Goal: Transaction & Acquisition: Obtain resource

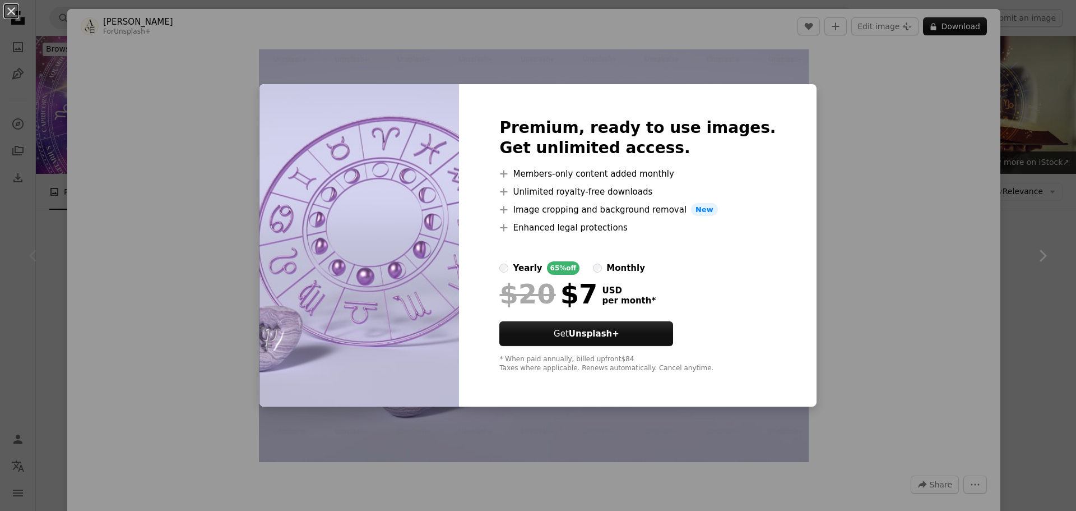
click at [1021, 123] on div "An X shape Premium, ready to use images. Get unlimited access. A plus sign Memb…" at bounding box center [538, 255] width 1076 height 511
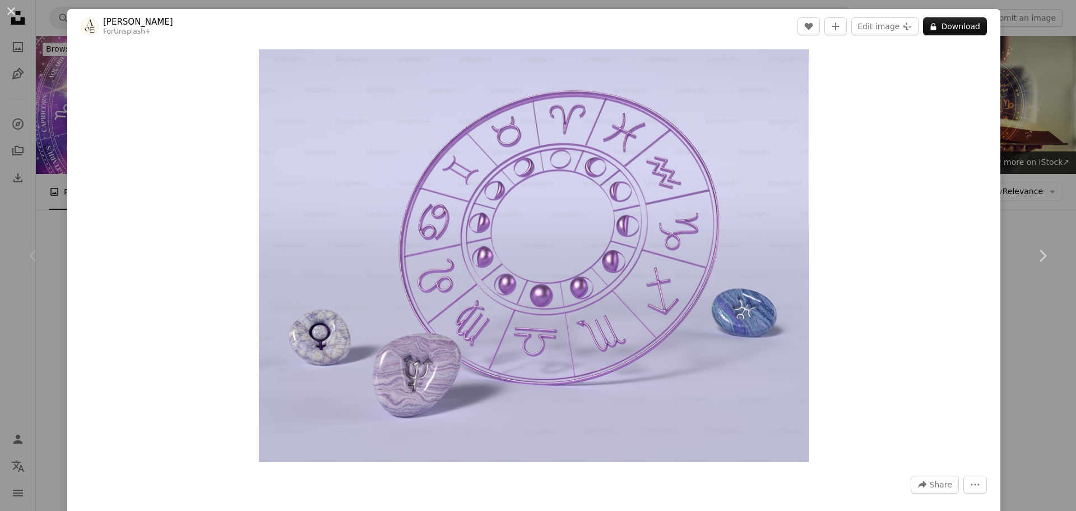
click at [1015, 135] on div "An X shape Chevron left Chevron right [PERSON_NAME] For Unsplash+ A heart A plu…" at bounding box center [538, 255] width 1076 height 511
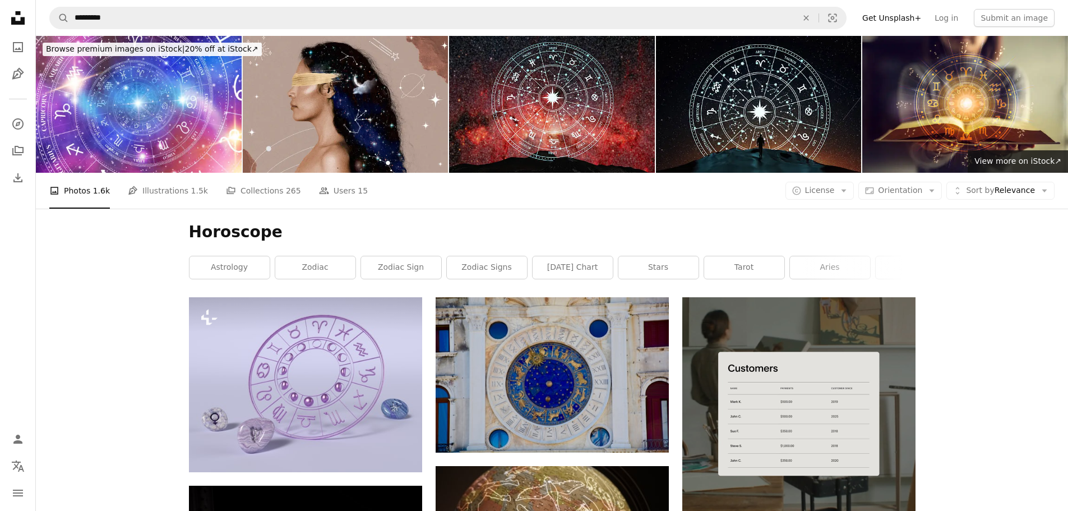
click at [991, 195] on span "Sort by" at bounding box center [980, 190] width 28 height 9
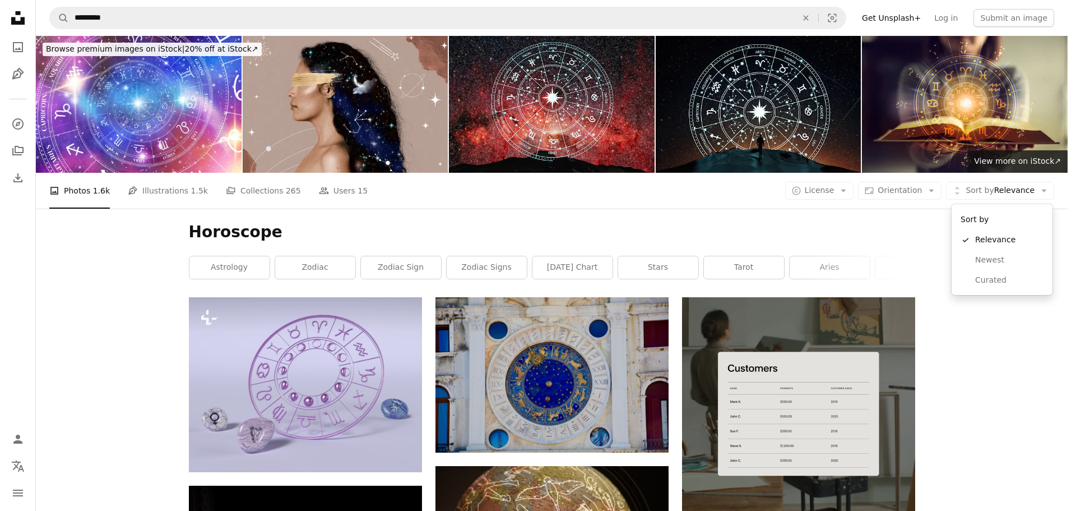
click at [840, 196] on body "Unsplash logo Unsplash Home A photo Pen Tool A compass A stack of folders Downl…" at bounding box center [534, 255] width 1068 height 511
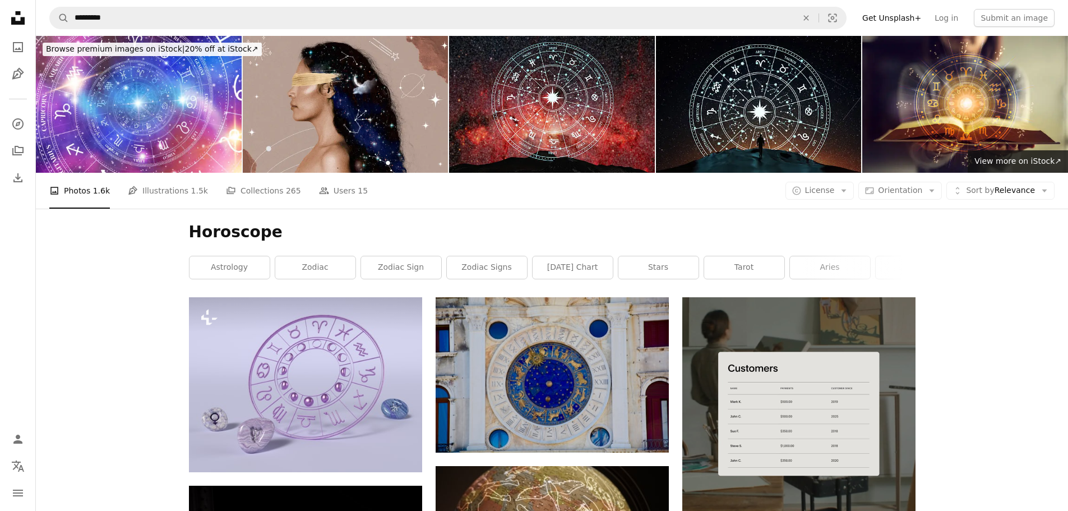
click at [835, 195] on span "License" at bounding box center [820, 190] width 30 height 9
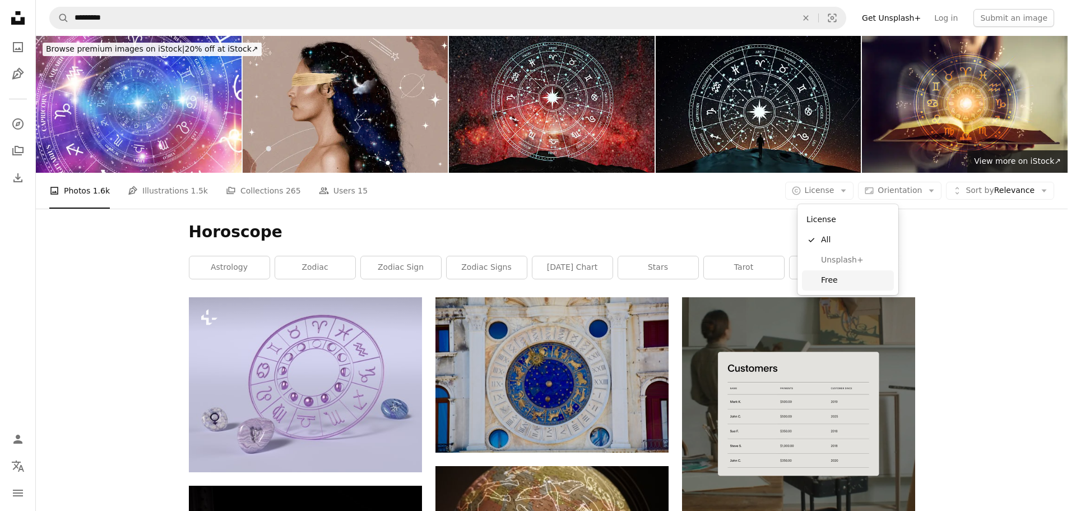
click at [831, 276] on span "Free" at bounding box center [855, 280] width 68 height 11
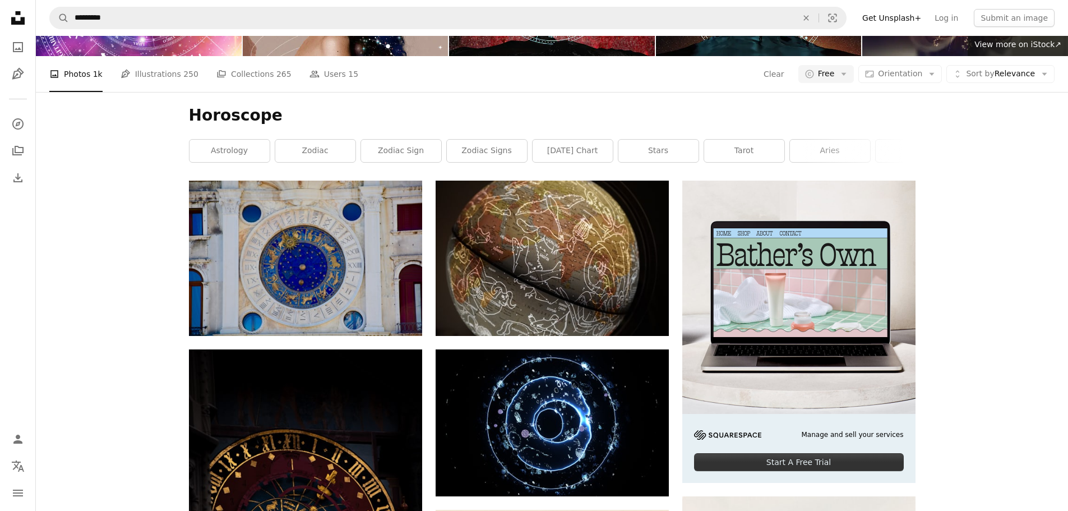
scroll to position [112, 0]
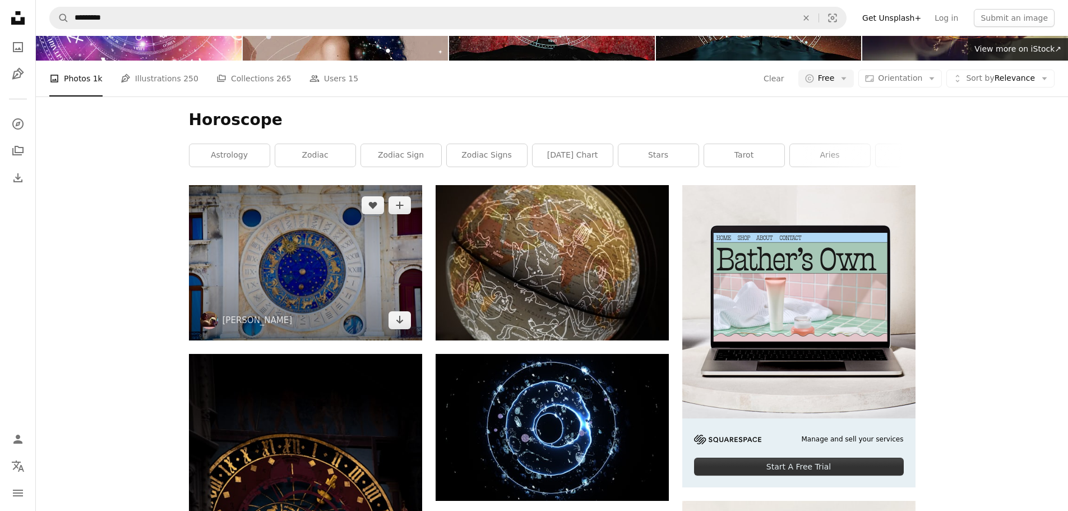
click at [375, 291] on img at bounding box center [305, 262] width 233 height 155
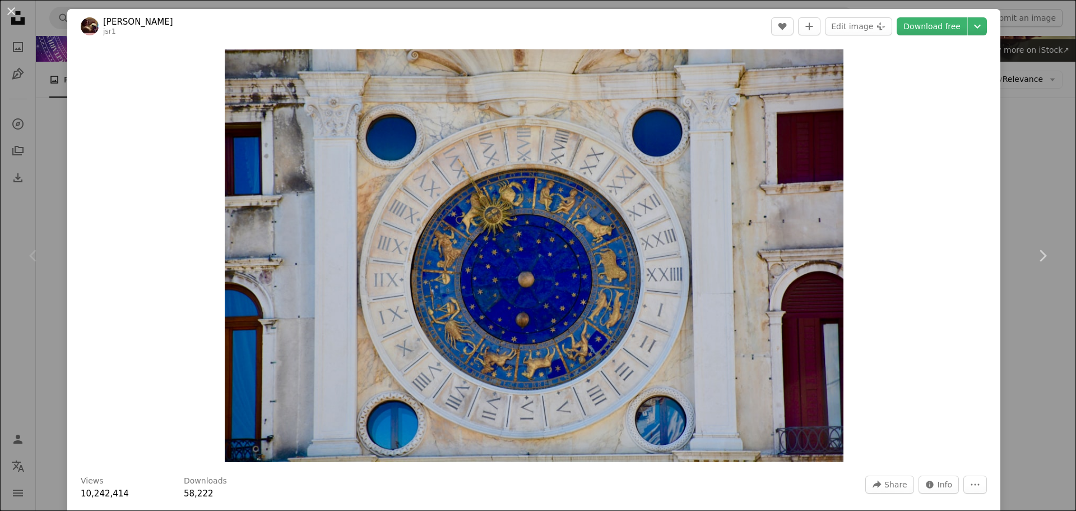
click at [1026, 159] on div "An X shape Chevron left Chevron right [PERSON_NAME] jsr1 A heart A plus sign Ed…" at bounding box center [538, 255] width 1076 height 511
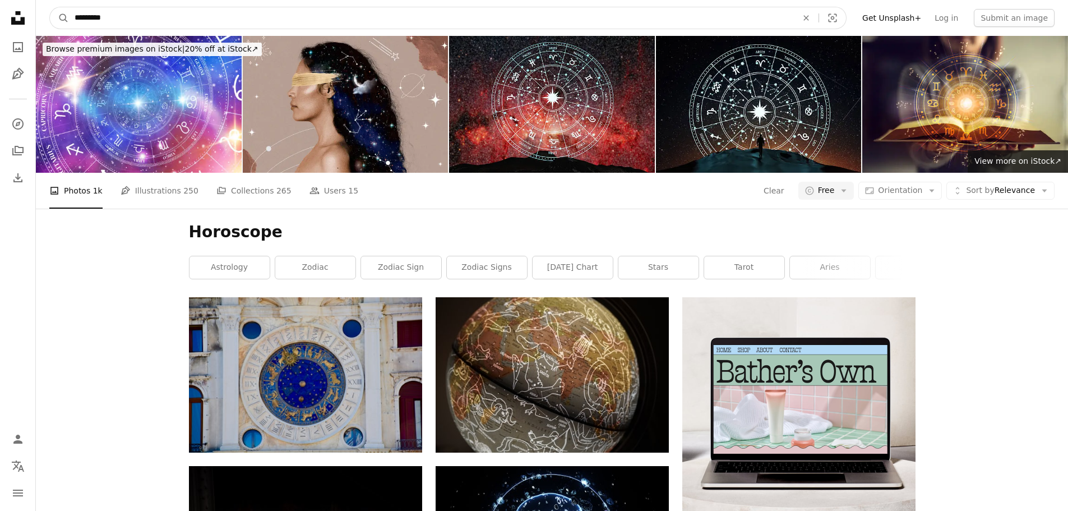
click at [241, 14] on input "*********" at bounding box center [431, 17] width 725 height 21
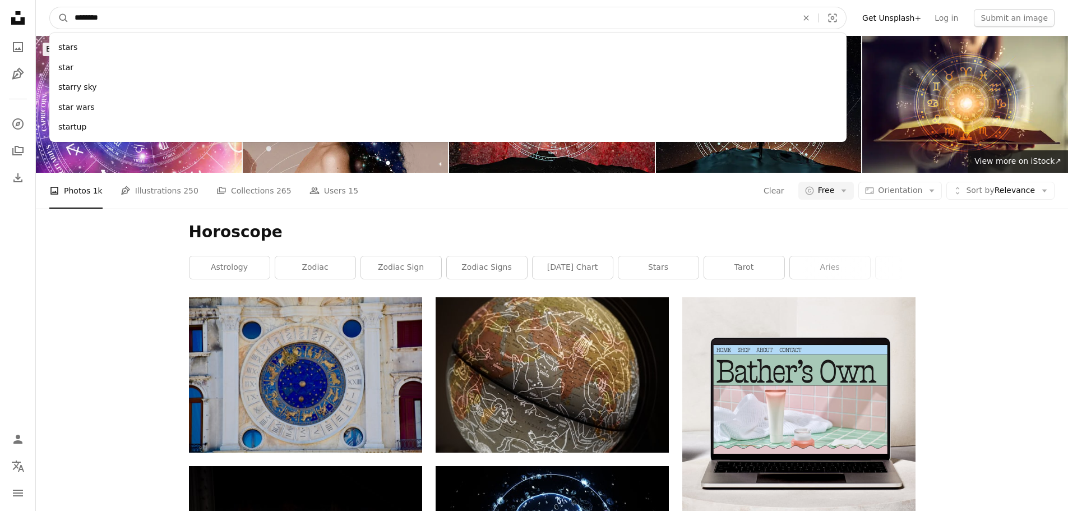
type input "*********"
click button "A magnifying glass" at bounding box center [59, 17] width 19 height 21
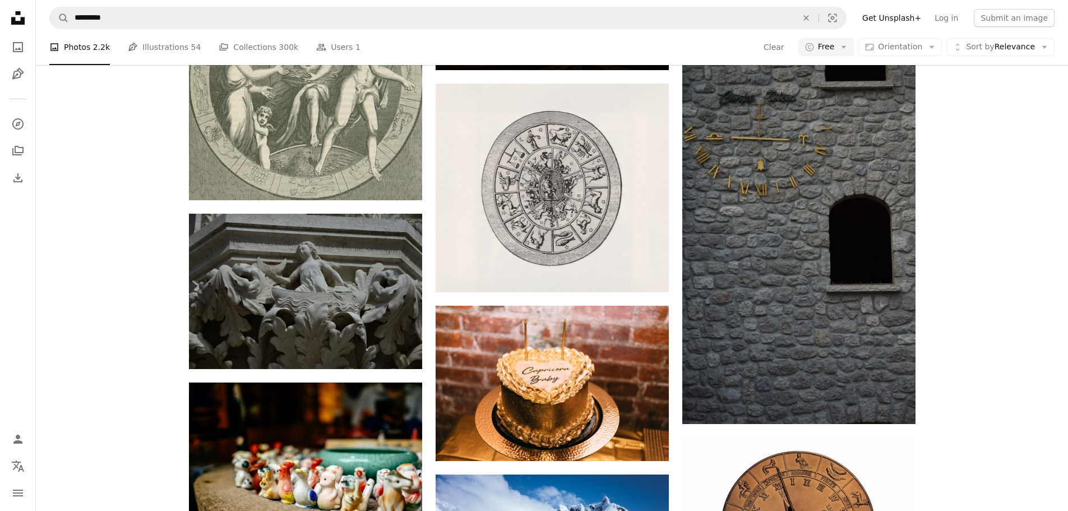
scroll to position [729, 0]
